Goal: Information Seeking & Learning: Compare options

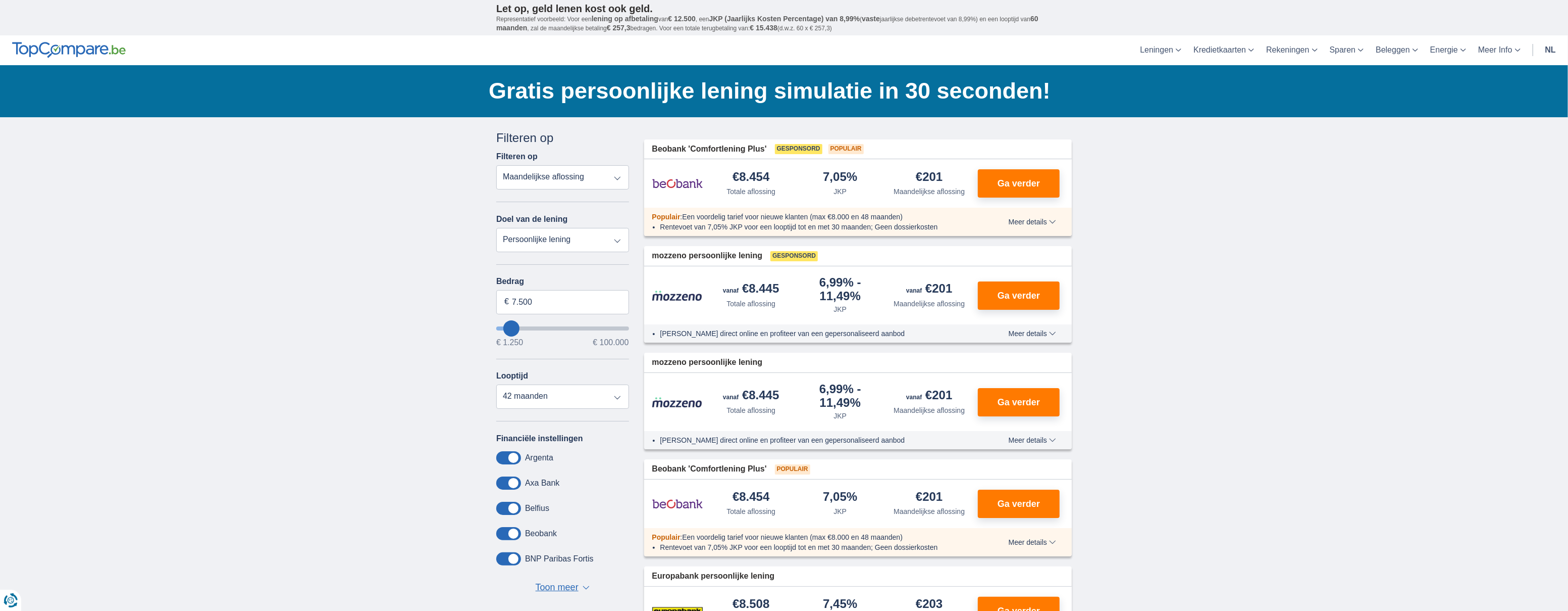
click at [621, 238] on select "Persoonlijke lening Auto Moto / fiets Mobilhome / caravan Renovatie Energie Sch…" at bounding box center [562, 240] width 133 height 24
select select "electronics"
click at [496, 228] on select "Persoonlijke lening Auto Moto / fiets Mobilhome / caravan Renovatie Energie Sch…" at bounding box center [562, 240] width 133 height 24
type input "7.500"
type input "7250"
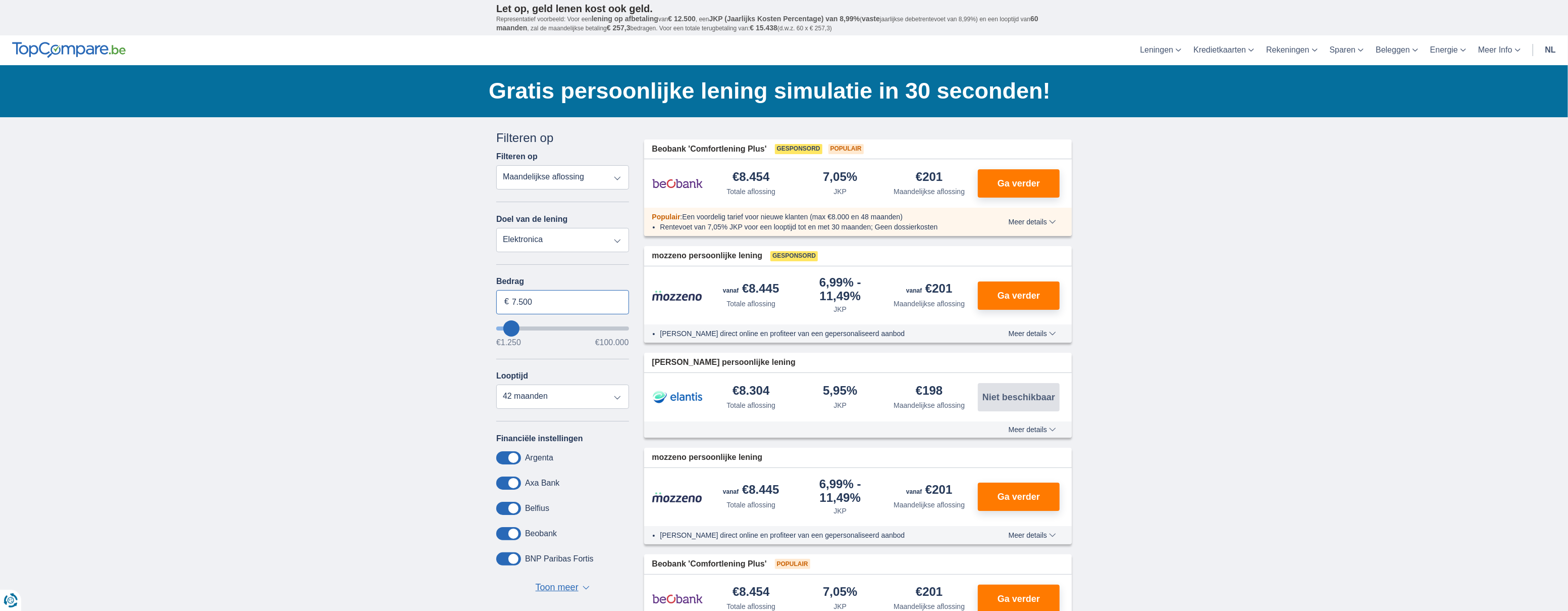
click at [556, 302] on input "7.500" at bounding box center [562, 302] width 133 height 24
type input "19.500"
type input "19250"
select select "84"
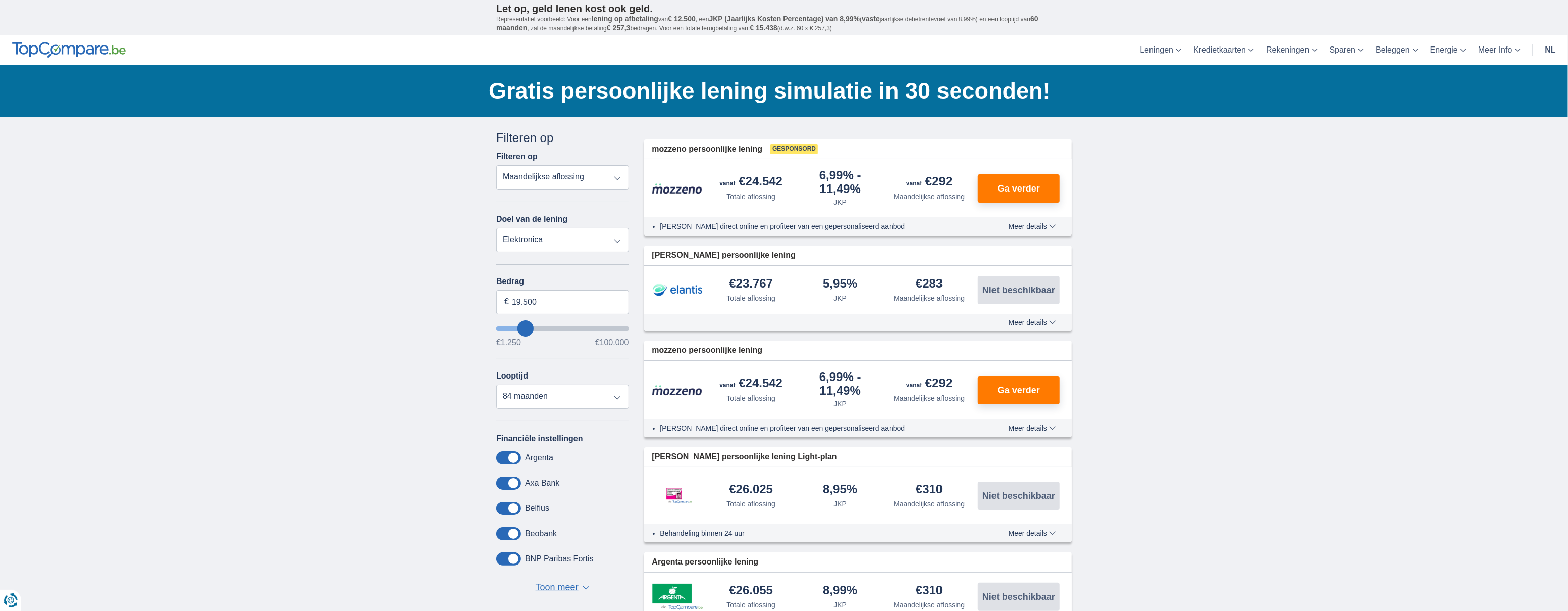
click at [574, 241] on select "Persoonlijke lening Auto Moto / fiets Mobilhome / caravan Renovatie Energie Sch…" at bounding box center [562, 240] width 133 height 24
select select "personalLoan"
click at [496, 228] on select "Persoonlijke lening Auto Moto / fiets Mobilhome / caravan Renovatie Energie Sch…" at bounding box center [562, 240] width 133 height 24
type input "7.500"
type input "7250"
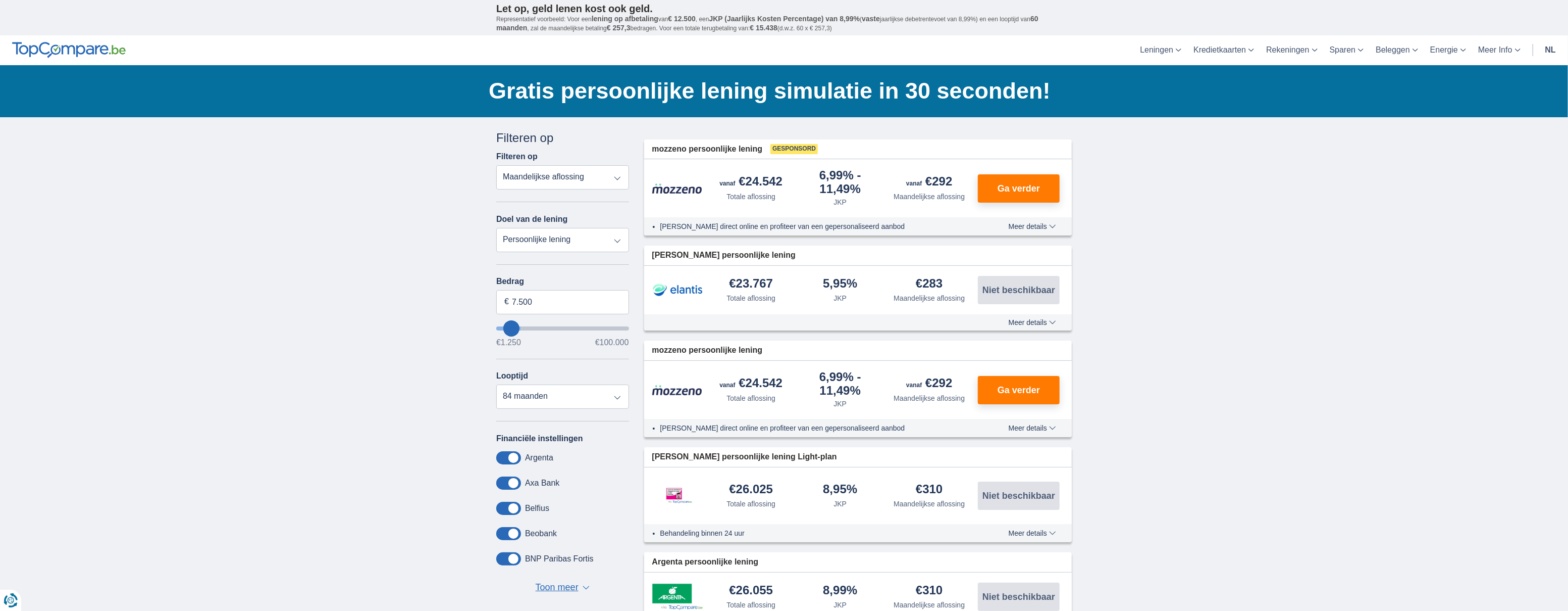
select select "42"
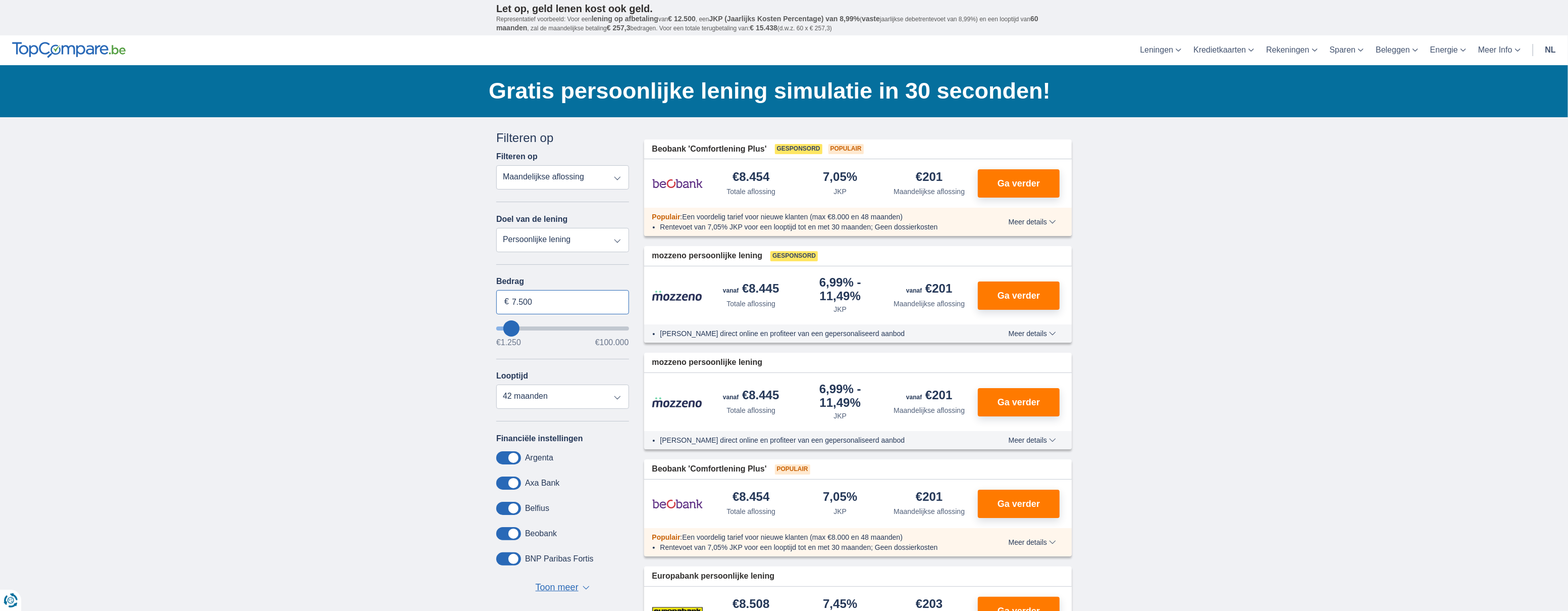
click at [545, 303] on input "7.500" at bounding box center [562, 302] width 133 height 24
type input "19.500"
type input "19250"
select select "84"
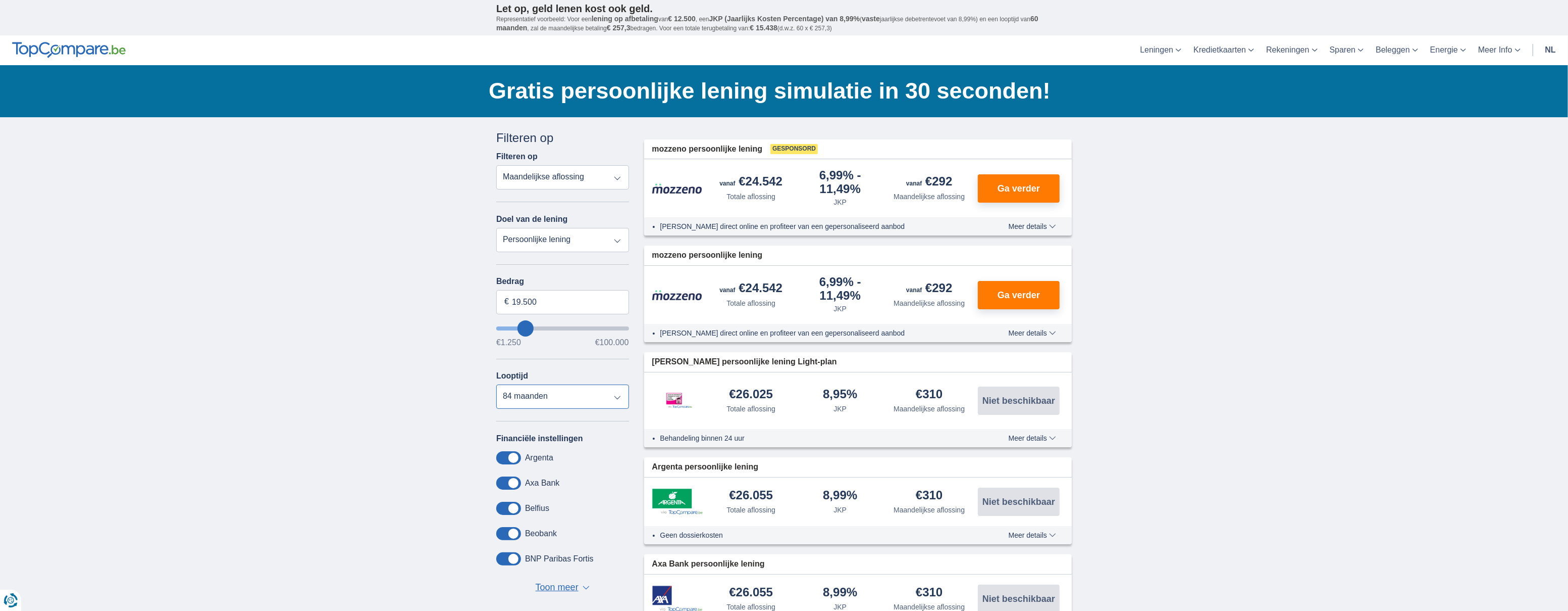
click at [617, 404] on select "12 maanden 18 maanden 24 maanden 30 maanden 36 maanden 42 maanden 48 maanden 60…" at bounding box center [562, 397] width 133 height 24
click at [584, 297] on input "19.500" at bounding box center [562, 302] width 133 height 24
type input "20.500"
type input "20250"
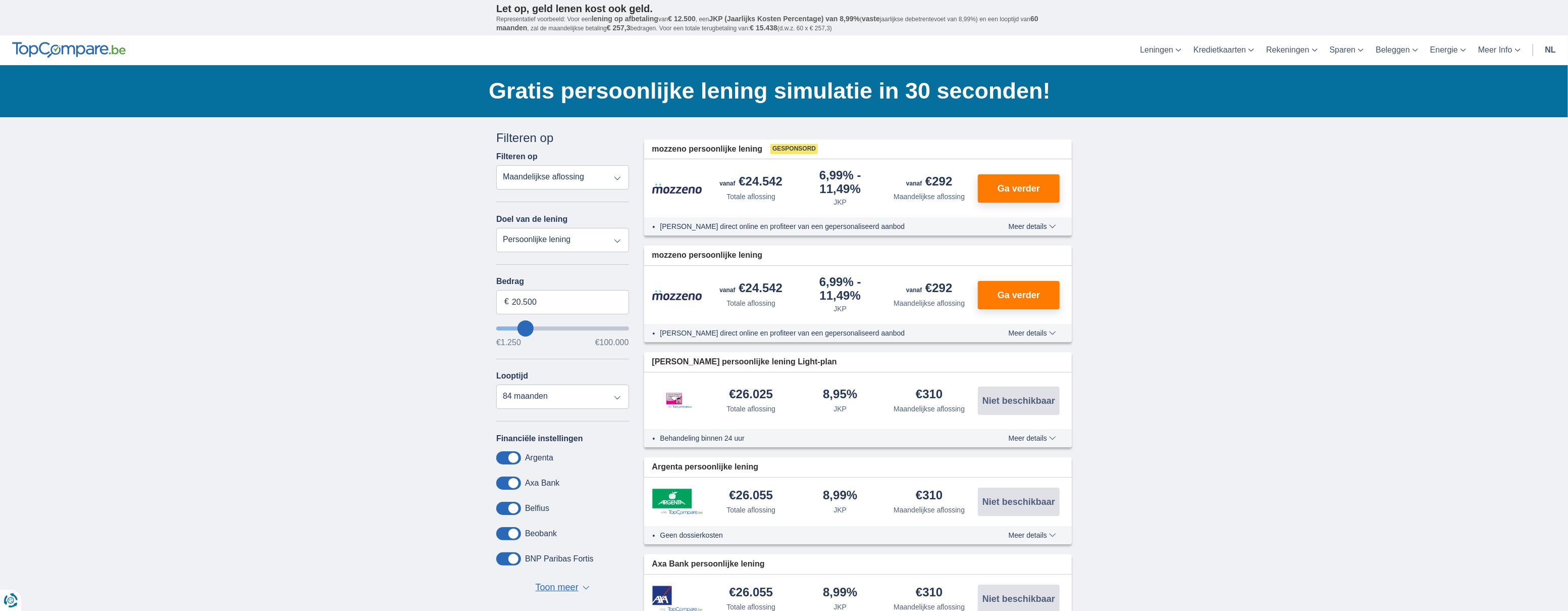
select select "120"
